Goal: Find specific page/section

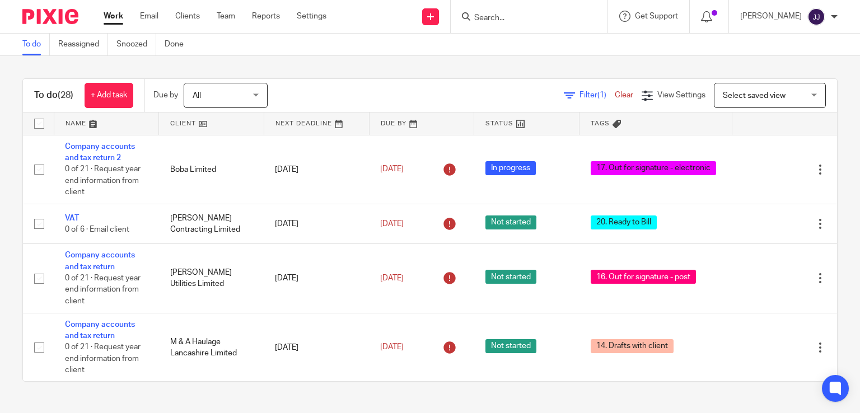
scroll to position [56, 0]
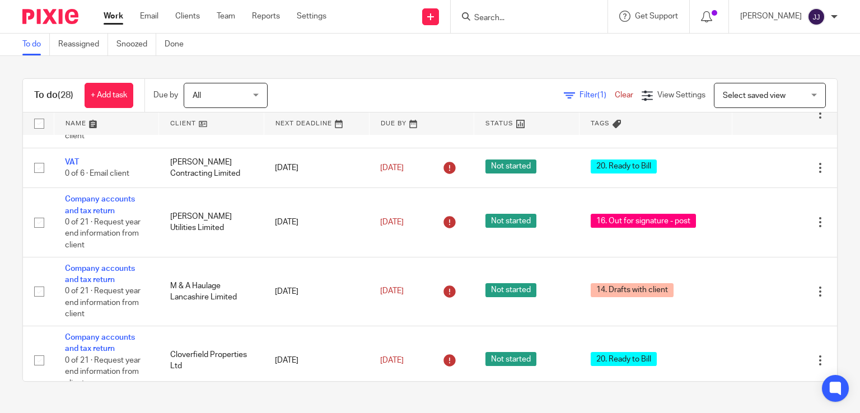
click at [487, 18] on input "Search" at bounding box center [523, 18] width 101 height 10
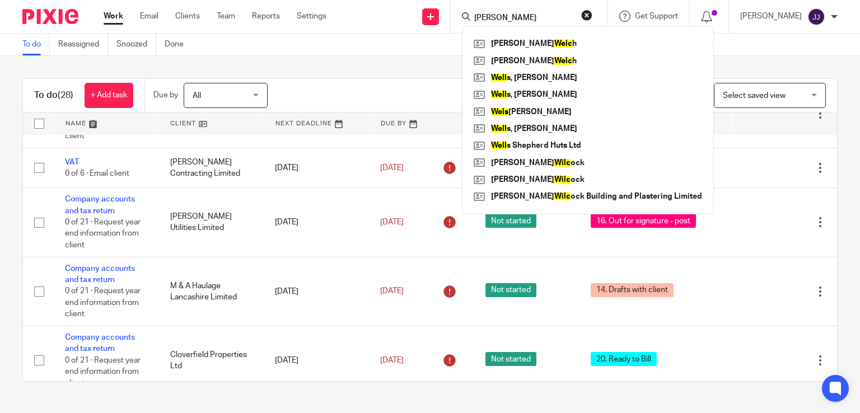
type input "welch"
click button "submit" at bounding box center [0, 0] width 0 height 0
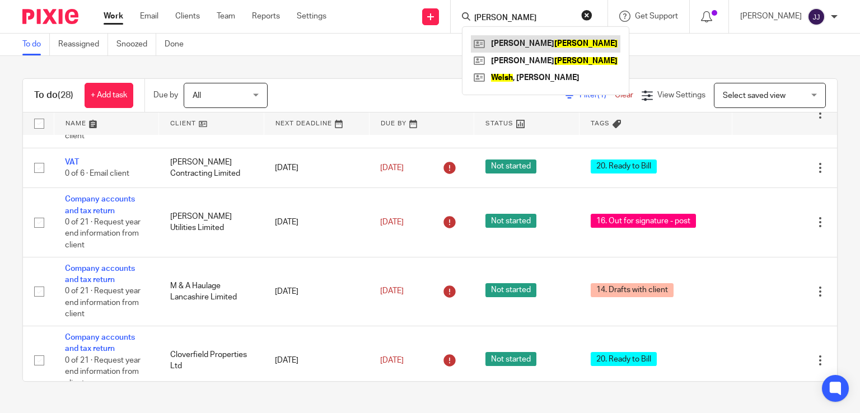
click at [524, 48] on link at bounding box center [546, 43] width 150 height 17
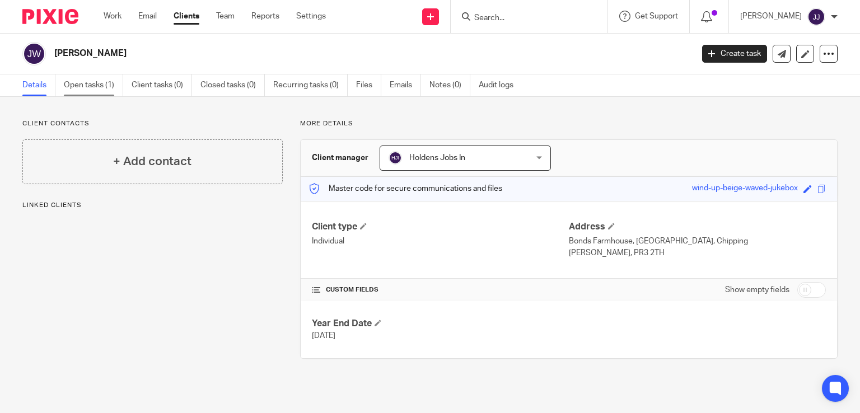
click at [110, 88] on link "Open tasks (1)" at bounding box center [93, 86] width 59 height 22
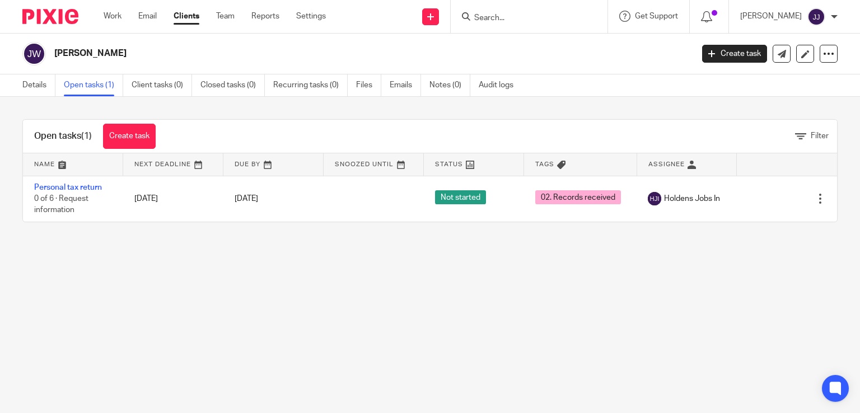
click at [497, 15] on input "Search" at bounding box center [523, 18] width 101 height 10
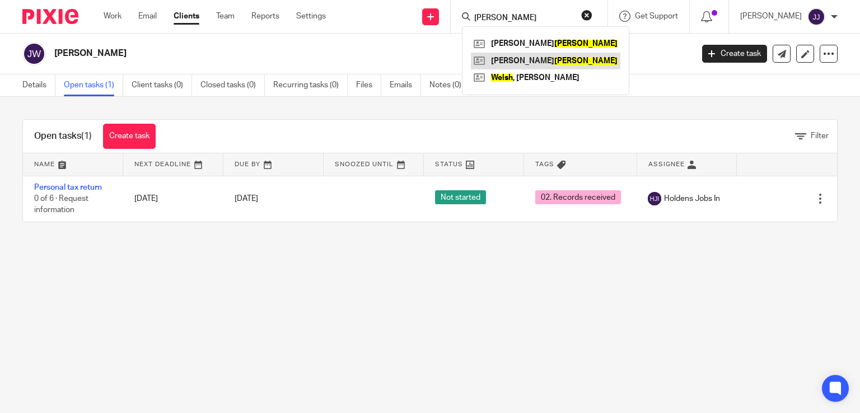
type input "welch"
click at [497, 65] on link at bounding box center [546, 61] width 150 height 17
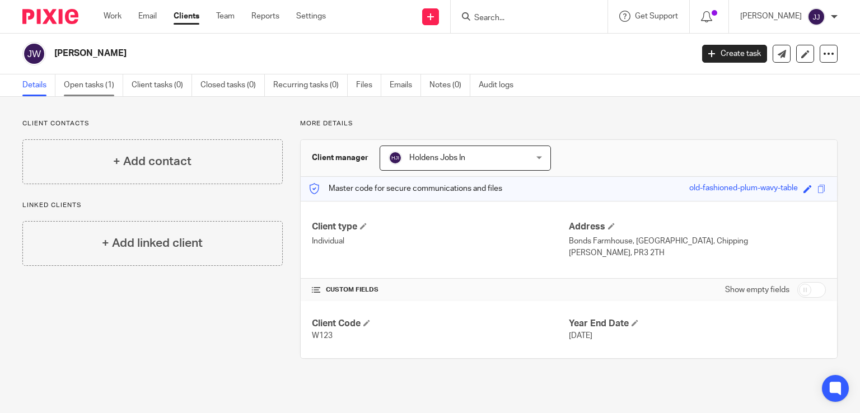
click at [103, 86] on link "Open tasks (1)" at bounding box center [93, 86] width 59 height 22
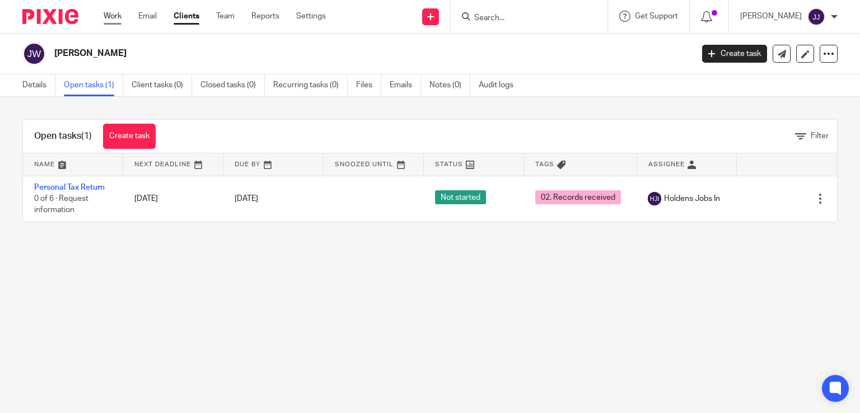
click at [109, 15] on link "Work" at bounding box center [113, 16] width 18 height 11
